Goal: Browse casually

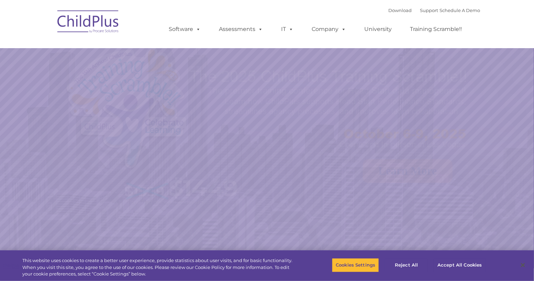
select select "MEDIUM"
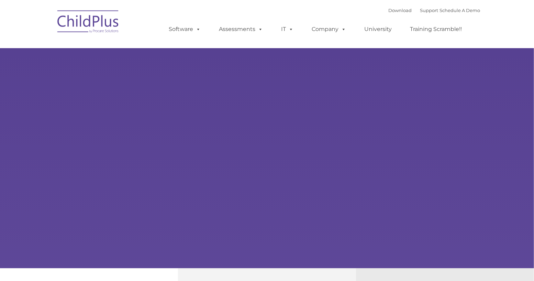
type input ""
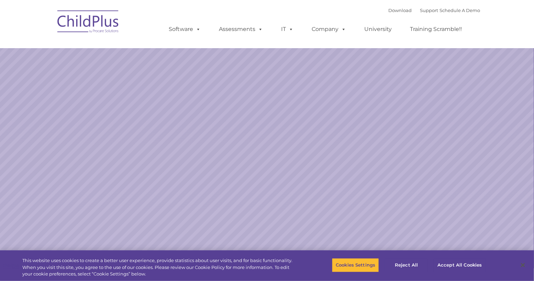
select select "MEDIUM"
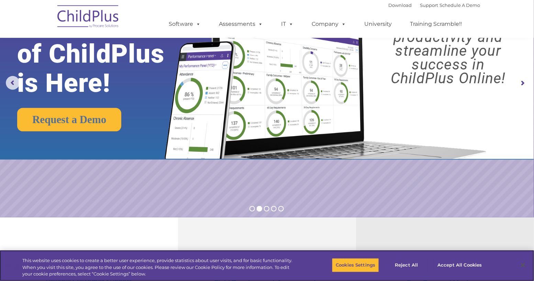
scroll to position [61, 0]
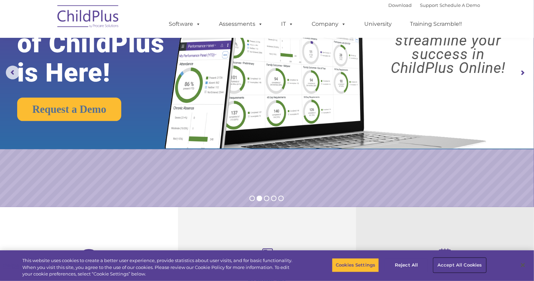
click at [451, 267] on button "Accept All Cookies" at bounding box center [459, 264] width 52 height 14
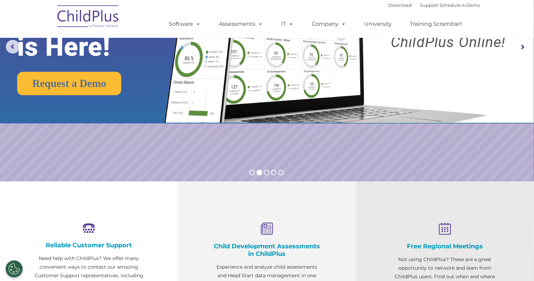
scroll to position [0, 0]
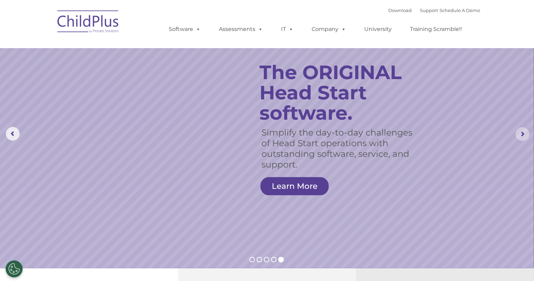
click at [527, 134] on rs-arrow at bounding box center [522, 134] width 14 height 14
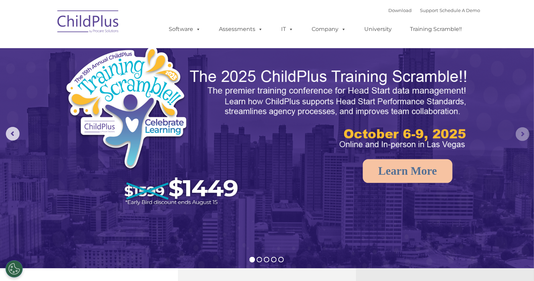
click at [526, 137] on rs-arrow at bounding box center [522, 134] width 14 height 14
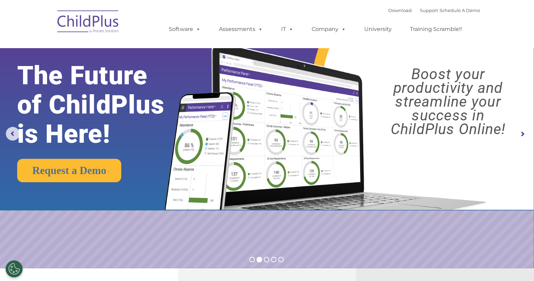
click at [518, 135] on rs-arrow at bounding box center [522, 134] width 14 height 14
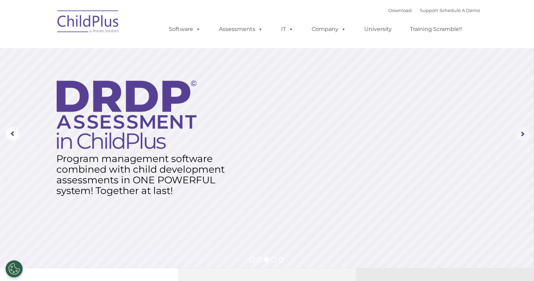
click at [520, 135] on rs-arrow at bounding box center [522, 134] width 14 height 14
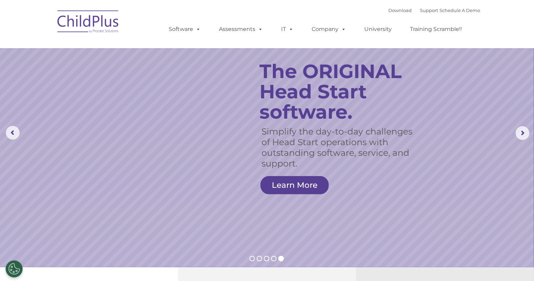
scroll to position [1, 0]
